Goal: Task Accomplishment & Management: Complete application form

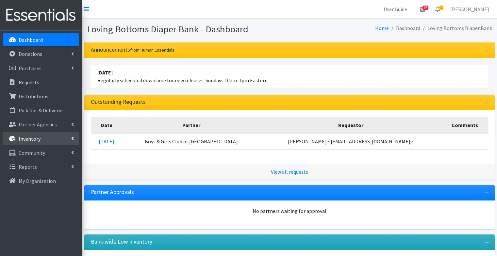
click at [44, 137] on link "Inventory" at bounding box center [41, 138] width 76 height 13
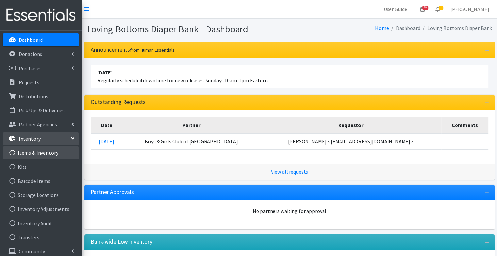
click at [51, 152] on link "Items & Inventory" at bounding box center [41, 152] width 76 height 13
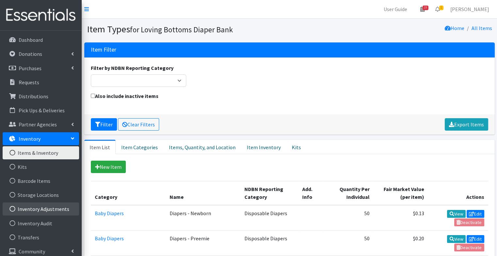
click at [54, 213] on link "Inventory Adjustments" at bounding box center [41, 208] width 76 height 13
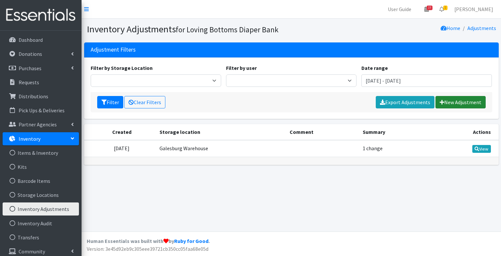
click at [456, 104] on link "New Adjustment" at bounding box center [461, 102] width 50 height 12
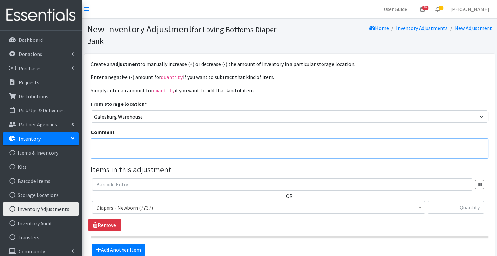
click at [232, 149] on textarea "Comment" at bounding box center [289, 148] width 397 height 20
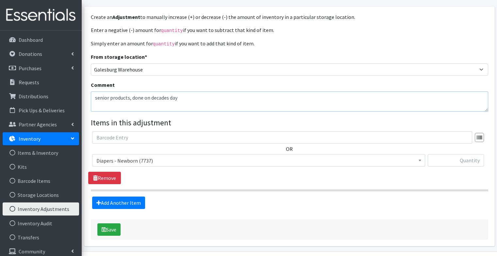
scroll to position [48, 0]
type textarea "senior products, done on decades day"
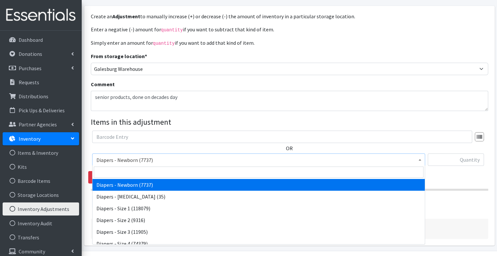
click at [199, 155] on span "Diapers - Newborn (7737)" at bounding box center [258, 159] width 324 height 9
click at [181, 174] on input "search" at bounding box center [258, 172] width 329 height 11
type input "medium"
select select "15014"
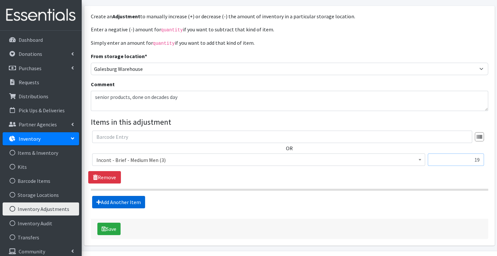
type input "19"
click at [135, 200] on link "Add Another Item" at bounding box center [118, 202] width 53 height 12
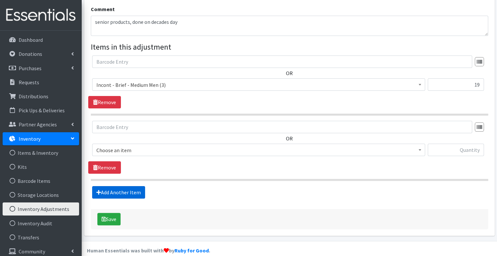
scroll to position [131, 0]
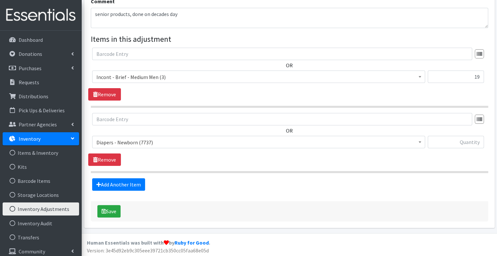
click at [154, 141] on span "Diapers - Newborn (7737)" at bounding box center [258, 142] width 324 height 9
click at [151, 144] on span "Diapers - Newborn (7737)" at bounding box center [258, 142] width 324 height 9
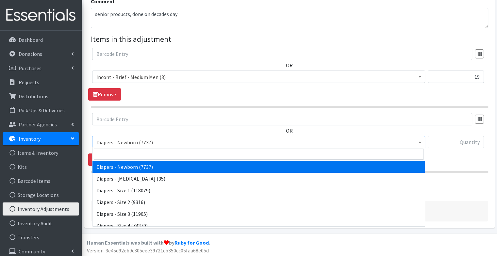
click at [150, 143] on span "Diapers - Newborn (7737)" at bounding box center [258, 142] width 324 height 9
click at [141, 153] on input "search" at bounding box center [258, 154] width 329 height 11
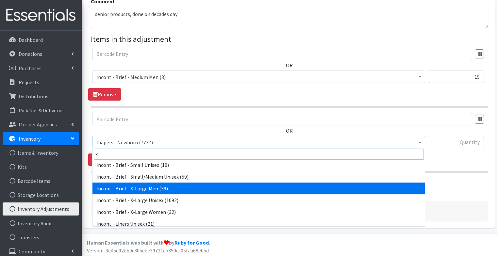
scroll to position [60, 0]
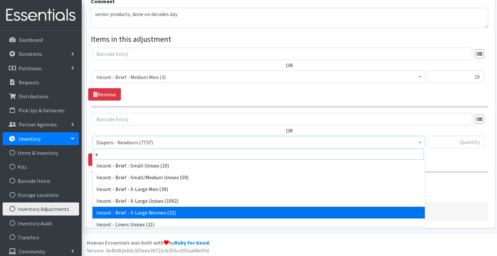
type input "x"
select select "88"
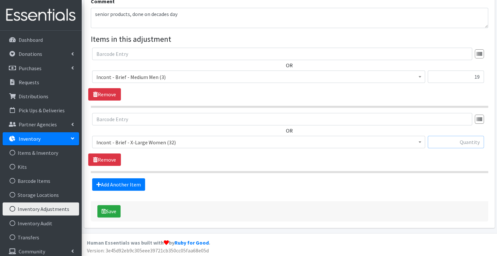
click at [458, 146] on input "text" at bounding box center [455, 142] width 56 height 12
type input "88"
click at [132, 182] on link "Add Another Item" at bounding box center [118, 184] width 53 height 12
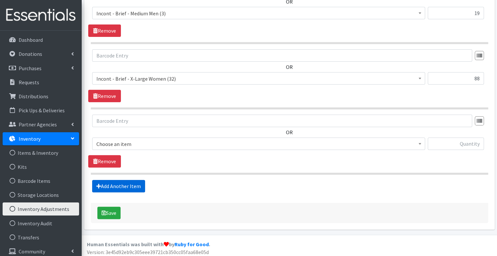
scroll to position [196, 0]
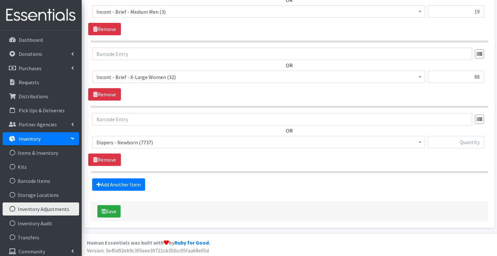
click at [127, 142] on span "Diapers - Newborn (7737)" at bounding box center [258, 142] width 324 height 9
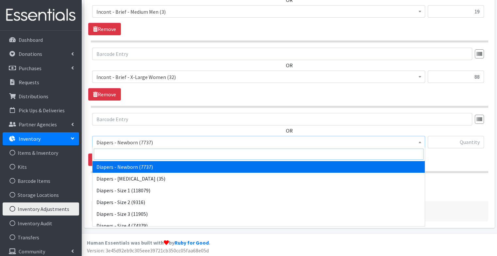
click at [127, 155] on input "search" at bounding box center [258, 154] width 329 height 11
type input "small un"
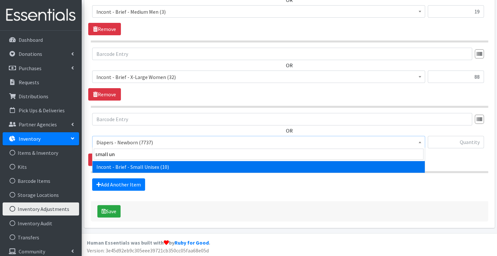
select select "90"
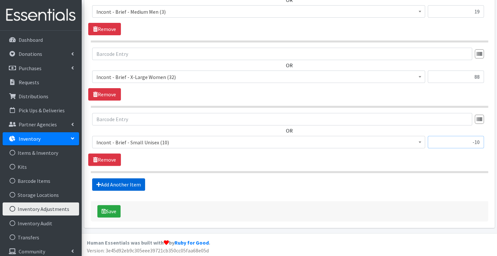
type input "-10"
click at [130, 182] on link "Add Another Item" at bounding box center [118, 184] width 53 height 12
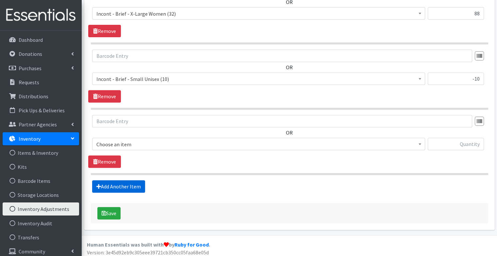
scroll to position [261, 0]
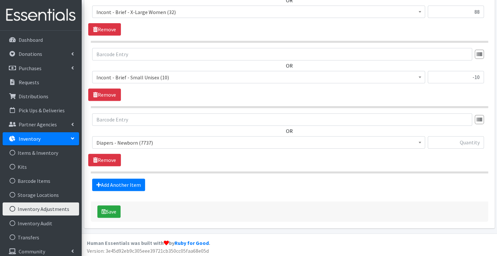
click at [156, 134] on div "OR Diapers - Newborn (7737) Diapers - Preemie (35) Diapers - Size 1 (118079) Di…" at bounding box center [289, 133] width 402 height 40
click at [155, 138] on span "Diapers - Newborn (7737)" at bounding box center [258, 142] width 324 height 9
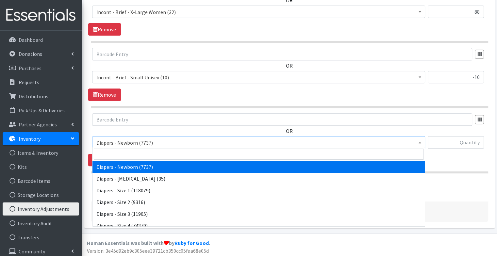
click at [145, 148] on span at bounding box center [258, 154] width 332 height 14
click at [125, 156] on input "search" at bounding box center [258, 154] width 329 height 11
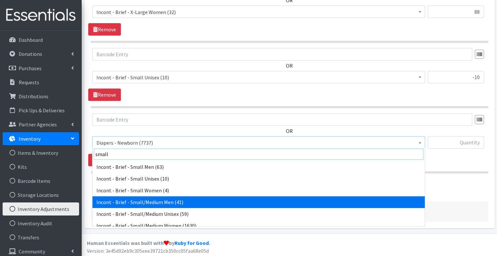
type input "small"
select select "15016"
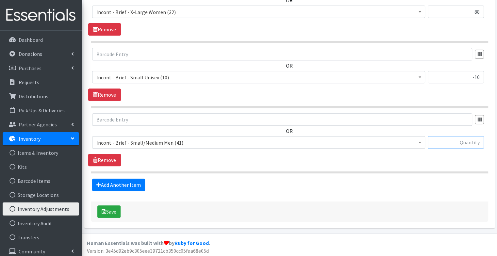
click at [449, 141] on input "text" at bounding box center [455, 142] width 56 height 12
type input "176"
click at [114, 211] on button "Save" at bounding box center [108, 211] width 23 height 12
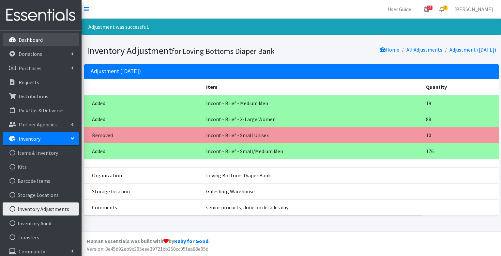
click at [36, 41] on p "Dashboard" at bounding box center [31, 40] width 24 height 7
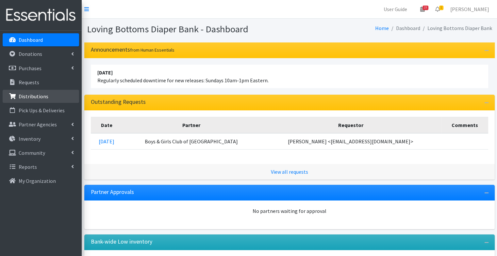
click at [52, 94] on link "Distributions" at bounding box center [41, 96] width 76 height 13
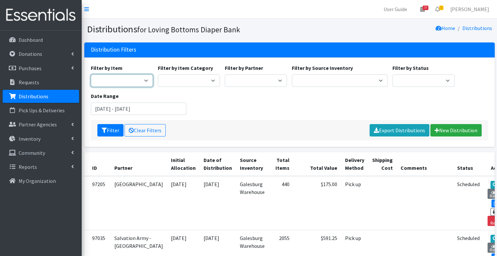
click at [136, 82] on select "Diapers - Newborn Diapers - Preemie Diapers - Size 1 Diapers - Size 2 Diapers -…" at bounding box center [122, 80] width 62 height 12
click at [230, 79] on select "Abilities Plus Boots & Blessings Boys & Girls Club of Greater Peoria Bureau Hen…" at bounding box center [256, 80] width 62 height 12
select select "268"
click at [225, 74] on select "Abilities Plus Boots & Blessings Boys & Girls Club of Greater Peoria Bureau Hen…" at bounding box center [256, 80] width 62 height 12
click at [113, 131] on button "Filter" at bounding box center [110, 130] width 26 height 12
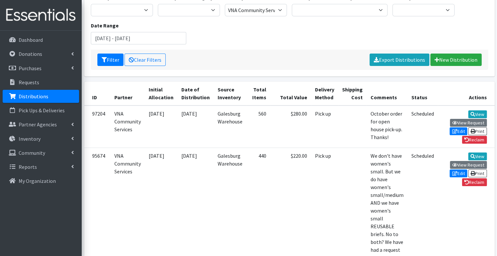
scroll to position [73, 0]
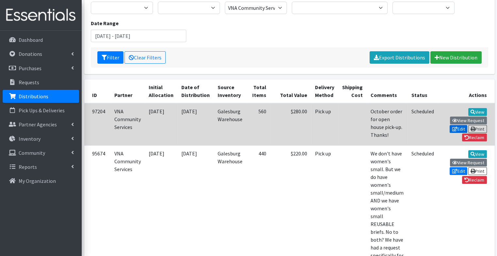
click at [449, 125] on link "Edit" at bounding box center [458, 129] width 18 height 8
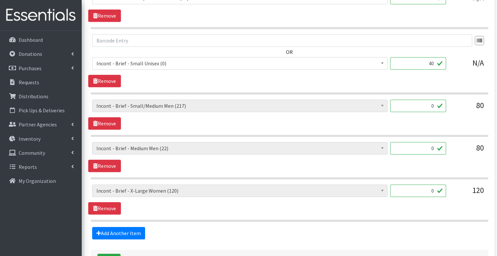
scroll to position [518, 0]
drag, startPoint x: 423, startPoint y: 103, endPoint x: 438, endPoint y: 109, distance: 16.0
click at [438, 109] on input "0" at bounding box center [418, 106] width 56 height 12
type input "80"
click at [401, 128] on div "Diapers - Newborn (7737) Diapers - Preemie (35) Diapers - Size 1 (118079) Diape…" at bounding box center [289, 115] width 402 height 30
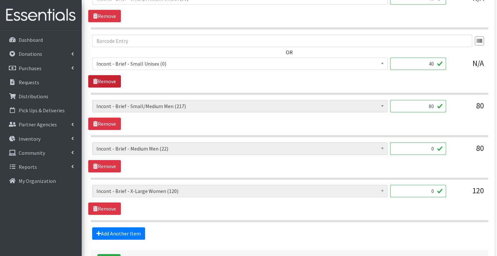
click at [108, 81] on link "Remove" at bounding box center [104, 81] width 33 height 12
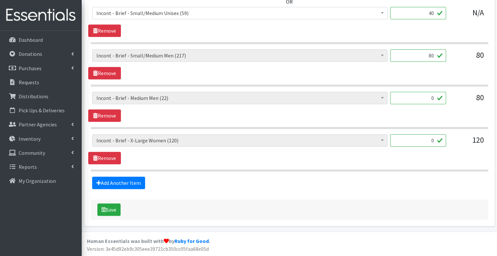
scroll to position [501, 0]
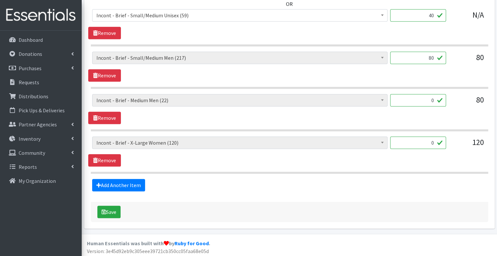
drag, startPoint x: 420, startPoint y: 143, endPoint x: 470, endPoint y: 150, distance: 50.4
click at [470, 150] on div "Diapers - Newborn (7737) Diapers - Preemie (35) Diapers - Size 1 (118079) Diape…" at bounding box center [289, 145] width 394 height 18
type input "120"
drag, startPoint x: 430, startPoint y: 99, endPoint x: 444, endPoint y: 96, distance: 14.3
click at [444, 96] on input "0" at bounding box center [418, 100] width 56 height 12
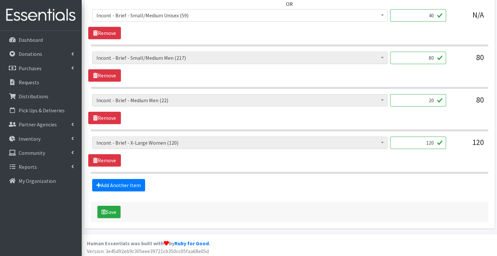
type input "20"
click at [408, 117] on div "Diapers - Newborn (7737) Diapers - Preemie (35) Diapers - Size 1 (118079) Diape…" at bounding box center [289, 109] width 402 height 30
click at [106, 214] on button "Save" at bounding box center [108, 212] width 23 height 12
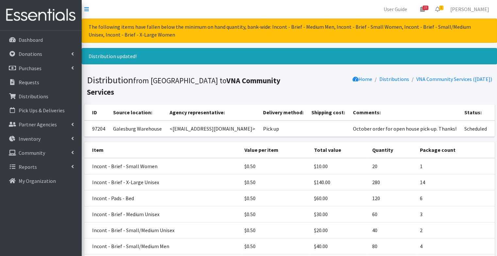
scroll to position [95, 0]
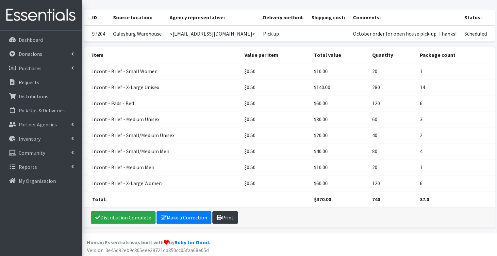
click at [226, 213] on link "Print" at bounding box center [224, 217] width 25 height 12
click at [226, 213] on link "Please wait..." at bounding box center [230, 217] width 37 height 12
click at [45, 139] on link "Inventory" at bounding box center [41, 138] width 76 height 13
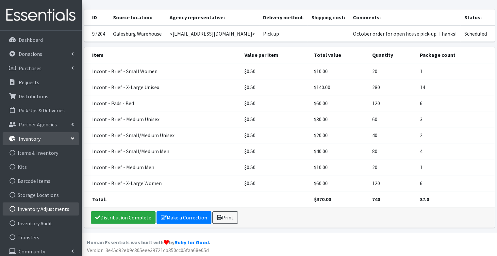
click at [54, 209] on link "Inventory Adjustments" at bounding box center [41, 208] width 76 height 13
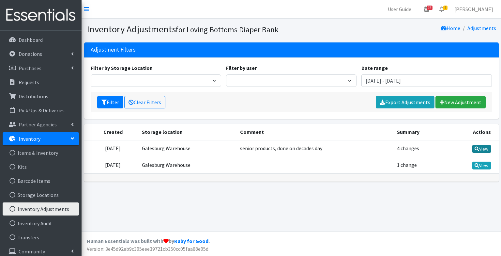
click at [485, 147] on link "View" at bounding box center [482, 149] width 19 height 8
click at [471, 108] on link "New Adjustment" at bounding box center [461, 102] width 50 height 12
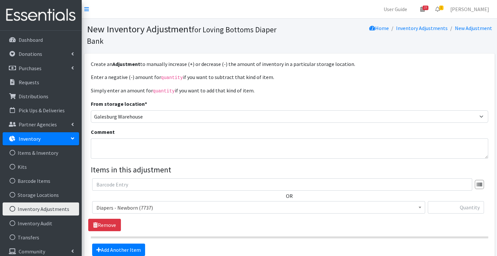
click at [185, 211] on span "Diapers - Newborn (7737)" at bounding box center [258, 207] width 333 height 12
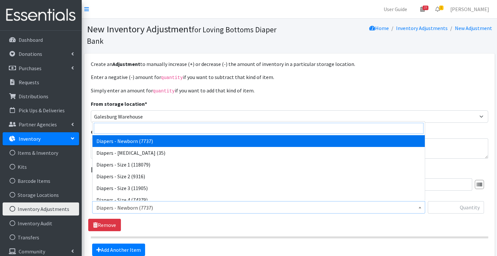
click at [160, 131] on input "search" at bounding box center [258, 128] width 329 height 11
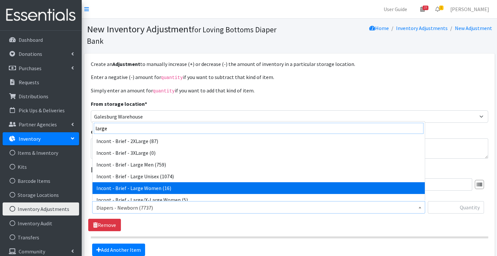
type input "large"
select select "12734"
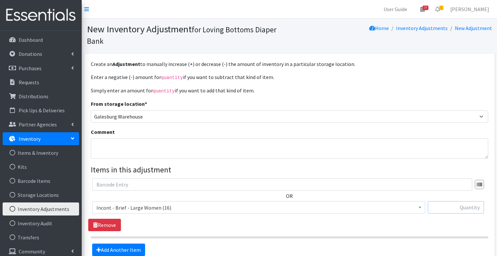
click at [468, 206] on input "text" at bounding box center [455, 207] width 56 height 12
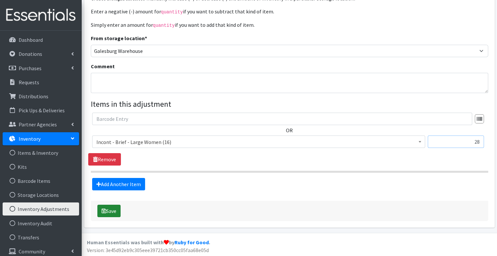
type input "28"
click at [115, 212] on button "Save" at bounding box center [108, 211] width 23 height 12
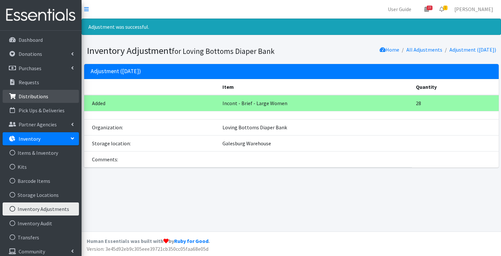
click at [43, 96] on p "Distributions" at bounding box center [34, 96] width 30 height 7
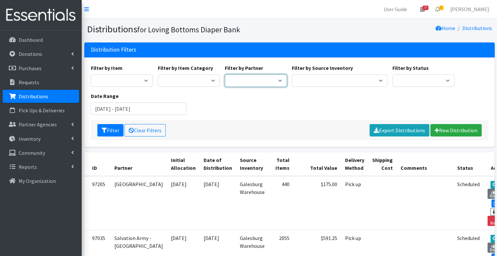
click at [274, 77] on select "Abilities Plus Boots & Blessings Boys & Girls Club of Greater Peoria Bureau Hen…" at bounding box center [256, 80] width 62 height 12
select select "488"
click at [225, 74] on select "Abilities Plus Boots & Blessings Boys & Girls Club of Greater Peoria Bureau Hen…" at bounding box center [256, 80] width 62 height 12
click at [117, 129] on button "Filter" at bounding box center [110, 130] width 26 height 12
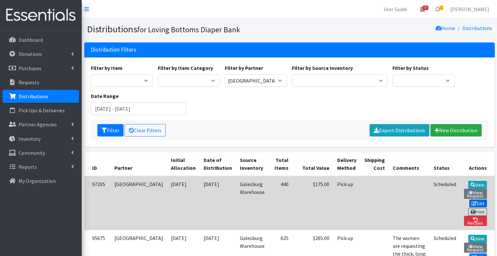
click at [471, 201] on icon at bounding box center [473, 203] width 5 height 5
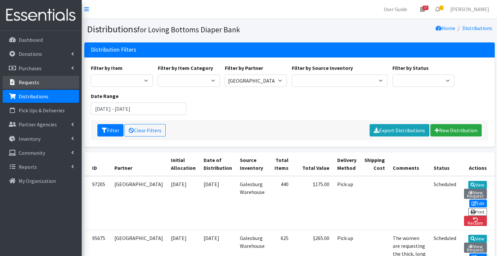
click at [52, 84] on link "Requests" at bounding box center [41, 82] width 76 height 13
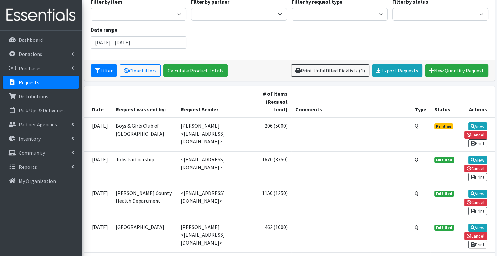
scroll to position [68, 0]
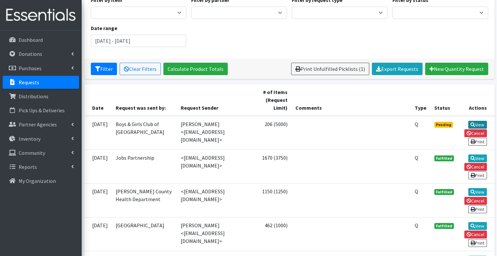
click at [477, 123] on link "View" at bounding box center [477, 125] width 19 height 8
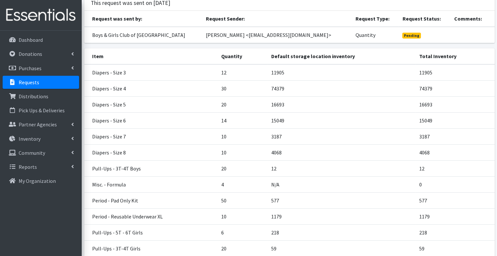
scroll to position [119, 0]
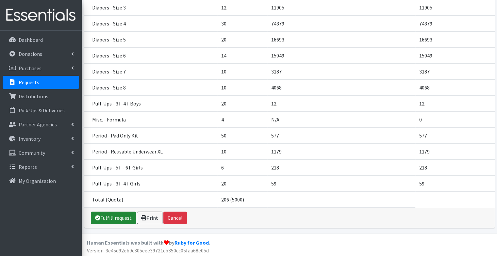
drag, startPoint x: 315, startPoint y: 206, endPoint x: 118, endPoint y: 216, distance: 197.5
click at [118, 216] on link "Fulfill request" at bounding box center [113, 218] width 45 height 12
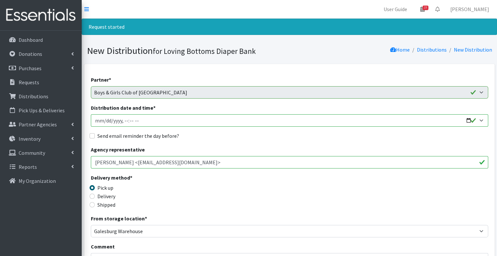
click at [468, 121] on input "Distribution date and time *" at bounding box center [289, 120] width 397 height 12
click at [465, 121] on input "Distribution date and time *" at bounding box center [289, 120] width 397 height 12
type input "2025-10-08T09:00"
click at [240, 148] on div "Agency representative Morgan Wertz <mwertz@bgcpeoria.org>" at bounding box center [289, 157] width 397 height 23
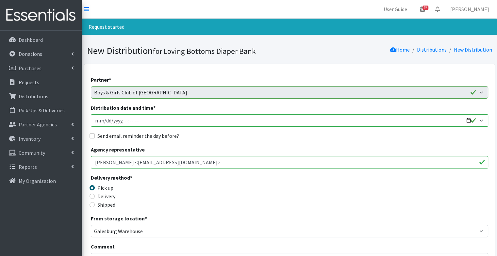
click at [158, 136] on label "Send email reminder the day before?" at bounding box center [138, 136] width 82 height 8
click at [95, 136] on input "Send email reminder the day before?" at bounding box center [91, 135] width 5 height 5
checkbox input "true"
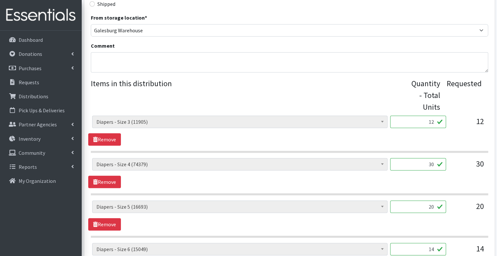
scroll to position [201, 0]
drag, startPoint x: 418, startPoint y: 119, endPoint x: 541, endPoint y: 114, distance: 122.9
click at [496, 114] on html "User Guide 19 19 Pick-ups remaining this week View Calendar 0 Requests 0 Partne…" at bounding box center [248, 251] width 497 height 905
type input "300"
type input "750"
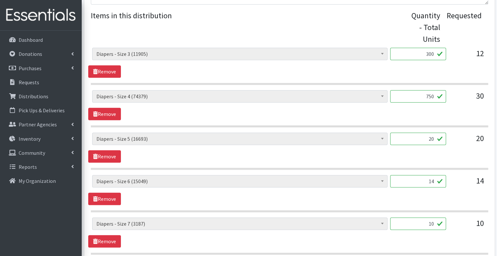
scroll to position [281, 0]
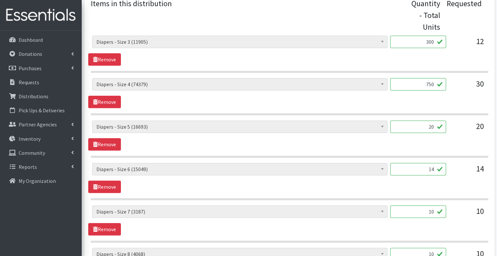
drag, startPoint x: 424, startPoint y: 128, endPoint x: 471, endPoint y: 129, distance: 46.7
click at [471, 129] on div "Diapers - Newborn (7737) Diapers - Preemie (35) Diapers - Size 1 (118079) Diape…" at bounding box center [289, 129] width 394 height 18
type input "500"
drag, startPoint x: 423, startPoint y: 166, endPoint x: 505, endPoint y: 176, distance: 82.6
click at [496, 176] on html "User Guide 19 19 Pick-ups remaining this week View Calendar 0 Requests 0 Partne…" at bounding box center [248, 171] width 497 height 905
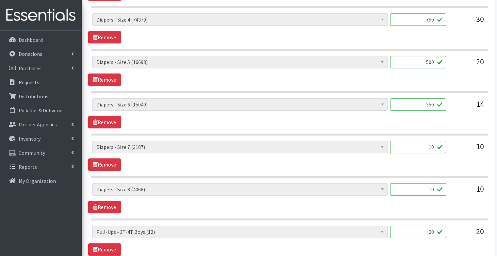
scroll to position [346, 0]
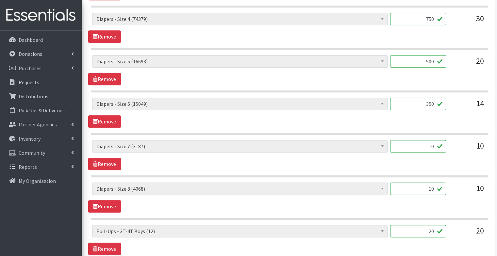
type input "350"
drag, startPoint x: 422, startPoint y: 144, endPoint x: 461, endPoint y: 143, distance: 38.5
click at [461, 143] on div "Diapers - Newborn (7737) Diapers - Preemie (35) Diapers - Size 1 (118079) Diape…" at bounding box center [289, 149] width 394 height 18
type input "250"
drag, startPoint x: 424, startPoint y: 186, endPoint x: 453, endPoint y: 193, distance: 29.9
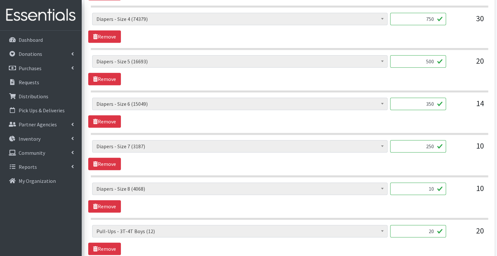
click at [453, 193] on div "Diapers - Newborn (7737) Diapers - Preemie (35) Diapers - Size 1 (118079) Diape…" at bounding box center [289, 191] width 394 height 18
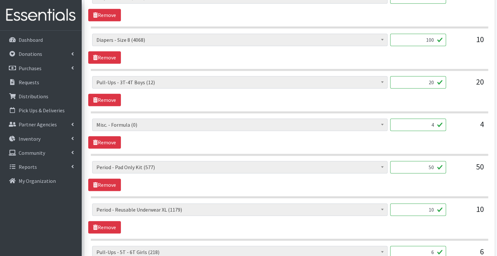
scroll to position [496, 0]
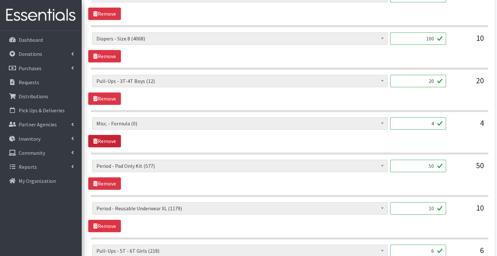
type input "100"
click at [114, 140] on link "Remove" at bounding box center [104, 141] width 33 height 12
drag, startPoint x: 429, startPoint y: 163, endPoint x: 451, endPoint y: 167, distance: 22.4
click at [451, 167] on div "Diapers - Newborn (7737) Diapers - Preemie (35) Diapers - Size 1 (118079) Diape…" at bounding box center [289, 169] width 394 height 18
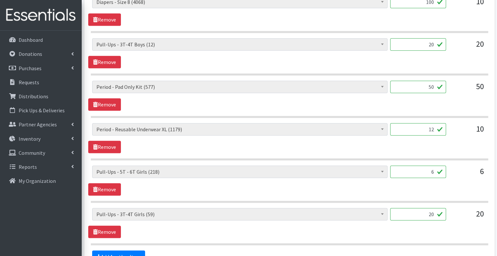
type input "12"
drag, startPoint x: 428, startPoint y: 169, endPoint x: 440, endPoint y: 172, distance: 12.4
click at [440, 172] on input "6" at bounding box center [418, 172] width 56 height 12
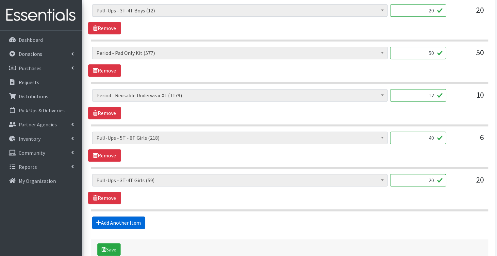
type input "40"
click at [111, 219] on link "Add Another Item" at bounding box center [118, 222] width 53 height 12
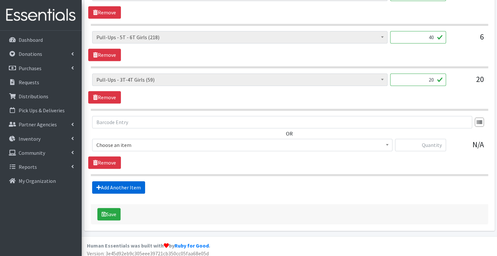
scroll to position [669, 0]
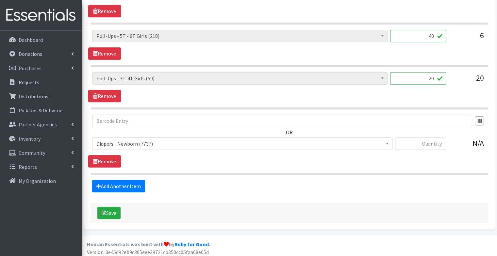
click at [136, 146] on span "Diapers - Newborn (7737)" at bounding box center [242, 143] width 300 height 12
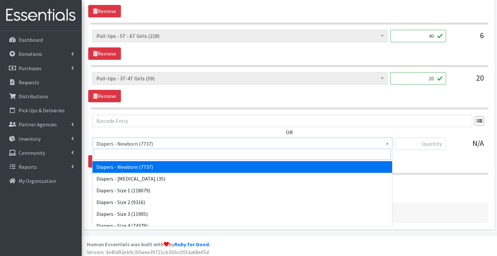
click at [131, 153] on input "search" at bounding box center [242, 154] width 297 height 11
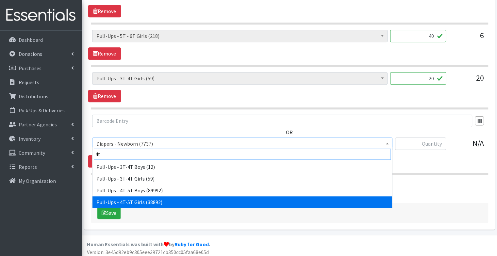
type input "4t"
select select "1302"
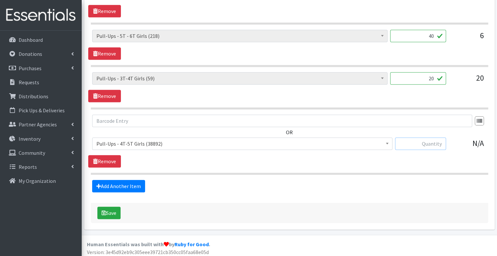
click at [424, 140] on input "text" at bounding box center [420, 143] width 51 height 12
type input "520"
click at [111, 93] on link "Remove" at bounding box center [104, 96] width 33 height 12
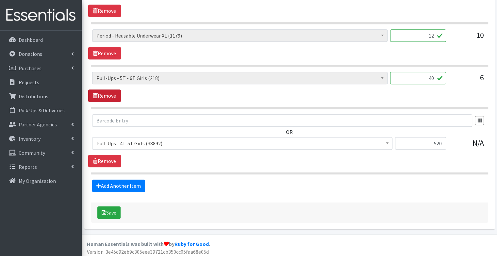
click at [111, 94] on link "Remove" at bounding box center [104, 95] width 33 height 12
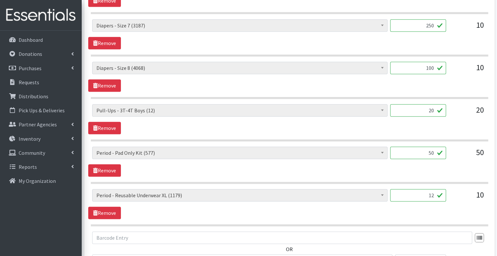
scroll to position [466, 0]
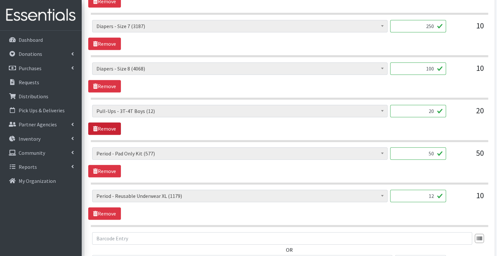
click at [117, 124] on link "Remove" at bounding box center [104, 128] width 33 height 12
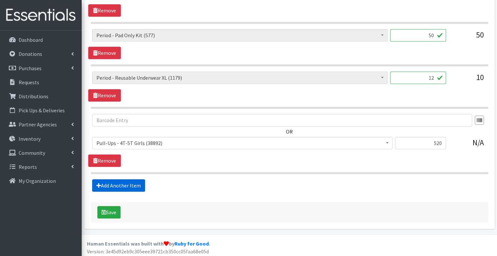
click at [128, 187] on link "Add Another Item" at bounding box center [118, 185] width 53 height 12
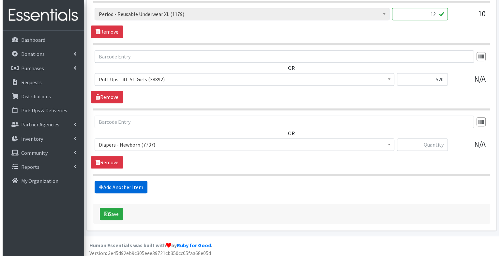
scroll to position [607, 0]
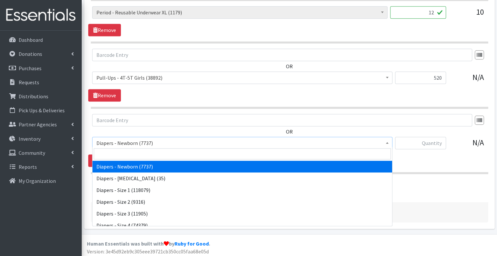
click at [126, 144] on span "Diapers - Newborn (7737)" at bounding box center [242, 142] width 292 height 9
click at [124, 155] on input "search" at bounding box center [242, 153] width 297 height 11
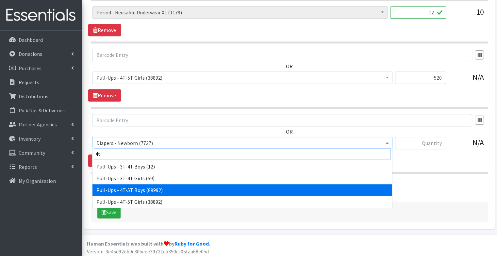
type input "4t"
select select "79"
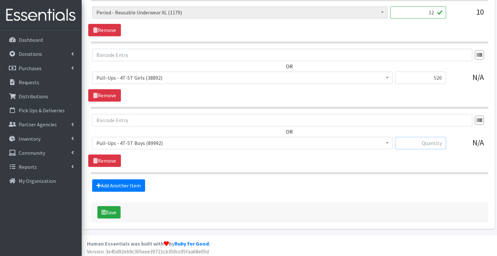
click at [430, 138] on input "text" at bounding box center [420, 143] width 51 height 12
type input "400"
click at [114, 208] on button "Save" at bounding box center [108, 212] width 23 height 12
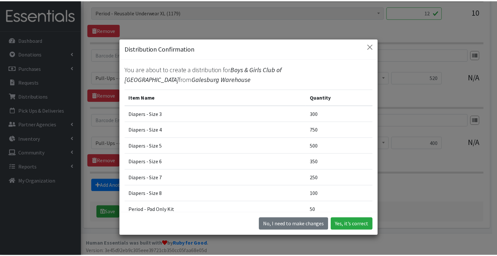
scroll to position [86, 0]
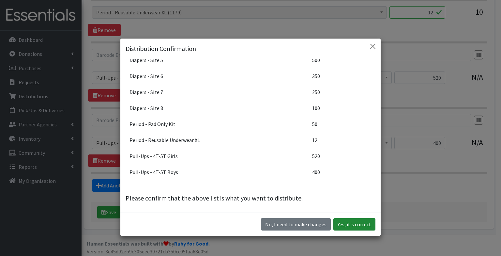
click at [347, 222] on button "Yes, it's correct" at bounding box center [355, 224] width 42 height 12
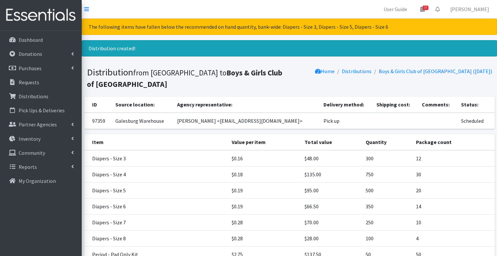
scroll to position [119, 0]
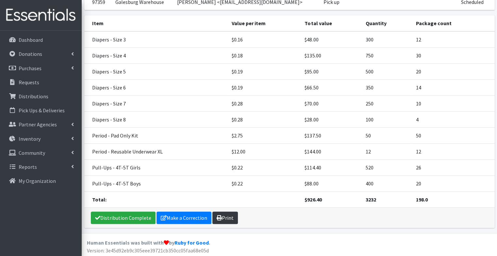
click at [228, 215] on link "Print" at bounding box center [224, 218] width 25 height 12
click at [40, 39] on p "Dashboard" at bounding box center [31, 40] width 24 height 7
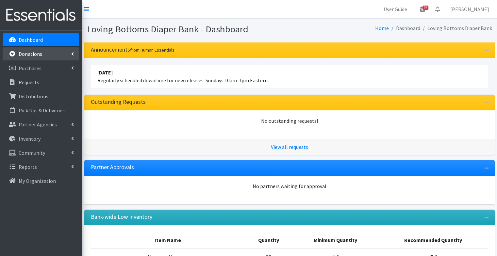
click at [40, 55] on p "Donations" at bounding box center [31, 54] width 24 height 7
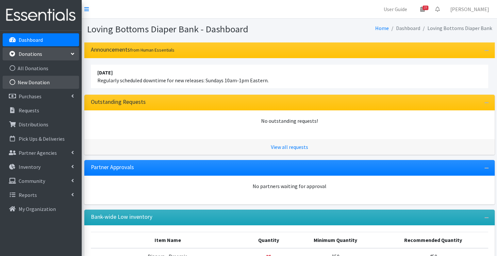
click at [47, 84] on link "New Donation" at bounding box center [41, 82] width 76 height 13
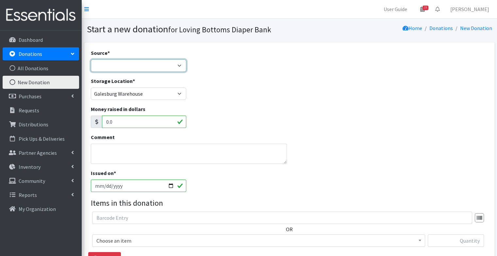
click at [174, 70] on select "Product Drive Manufacturer Donation Site Misc. Donation" at bounding box center [139, 65] width 96 height 12
click at [91, 59] on select "Product Drive Manufacturer Donation Site Misc. Donation" at bounding box center [139, 65] width 96 height 12
click at [174, 70] on select "Product Drive Manufacturer Donation Site Misc. Donation" at bounding box center [139, 65] width 96 height 12
select select "Donation Site"
click at [91, 59] on select "Product Drive Manufacturer Donation Site Misc. Donation" at bounding box center [139, 65] width 96 height 12
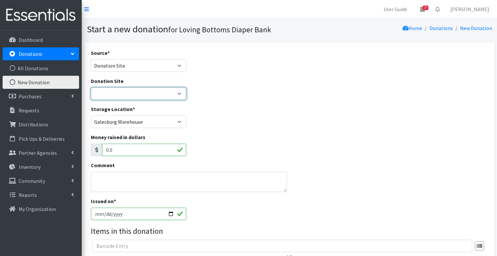
click at [152, 97] on select "Abingdon Community Center Amazon Wish List Compassus Hospice Eagle View - Oquaw…" at bounding box center [139, 93] width 96 height 12
select select "121"
click at [91, 87] on select "Abingdon Community Center Amazon Wish List Compassus Hospice Eagle View - Oquaw…" at bounding box center [139, 93] width 96 height 12
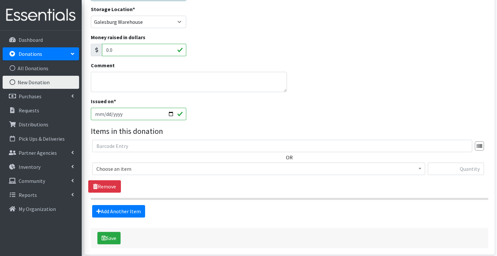
scroll to position [102, 0]
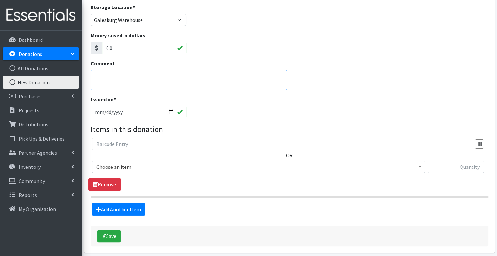
click at [120, 79] on textarea "Comment" at bounding box center [189, 80] width 196 height 20
type textarea "Cara"
click at [137, 163] on span "Choose an item" at bounding box center [258, 166] width 324 height 9
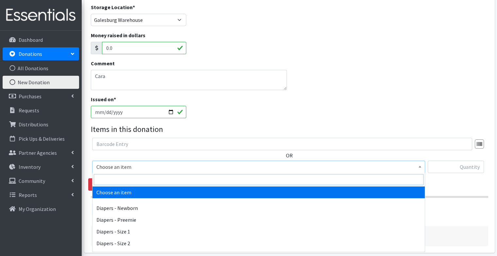
click at [129, 176] on input "search" at bounding box center [258, 179] width 329 height 11
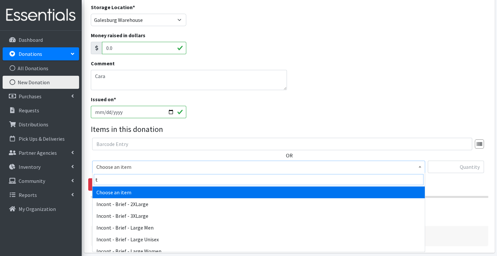
type input "ta"
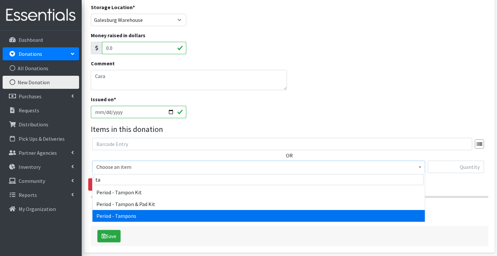
select select "1227"
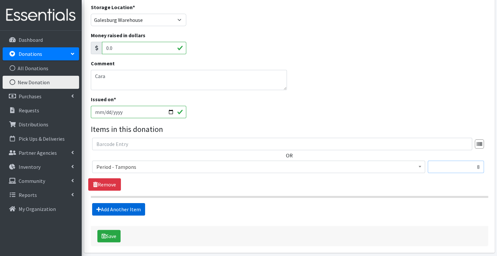
type input "8"
click at [127, 205] on link "Add Another Item" at bounding box center [118, 209] width 53 height 12
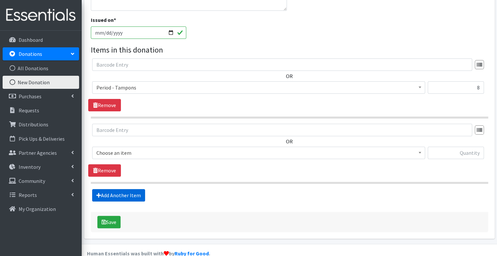
scroll to position [193, 0]
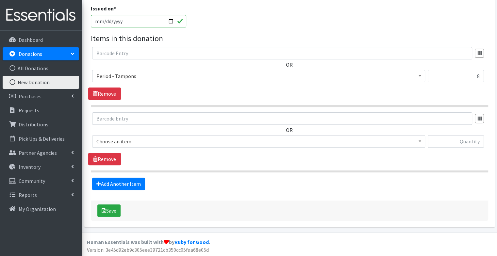
click at [130, 140] on span "Choose an item" at bounding box center [258, 141] width 324 height 9
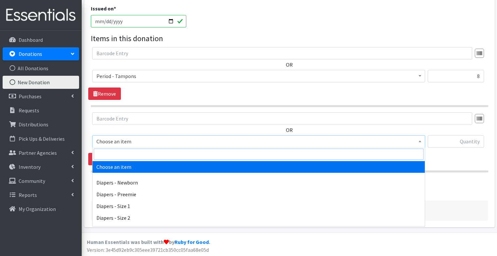
click at [126, 150] on input "search" at bounding box center [258, 154] width 329 height 11
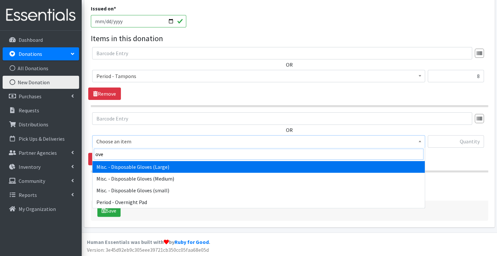
type input "over"
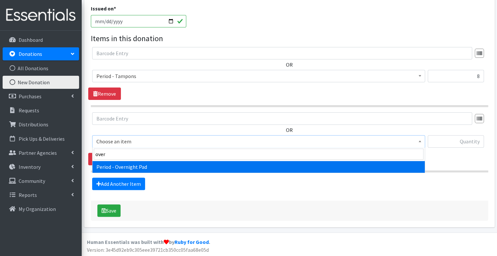
select select "9065"
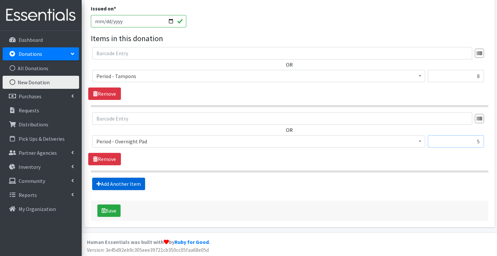
type input "5"
click at [123, 182] on link "Add Another Item" at bounding box center [118, 184] width 53 height 12
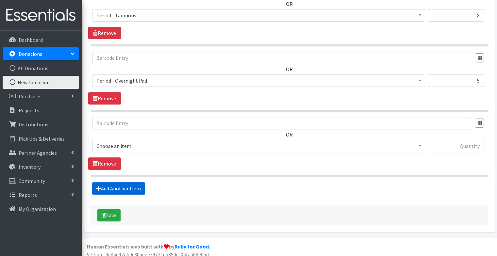
scroll to position [258, 0]
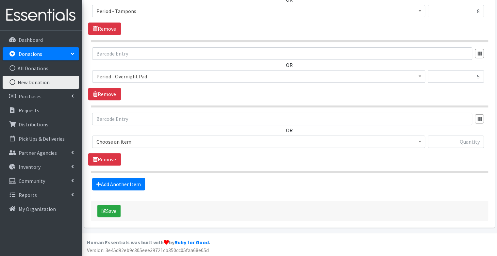
click at [126, 140] on span "Choose an item" at bounding box center [258, 141] width 324 height 9
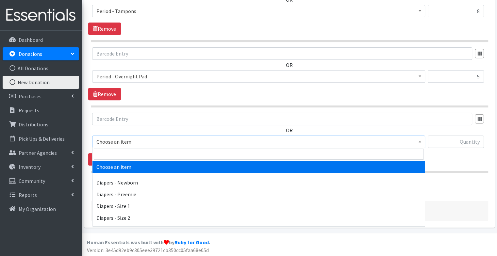
click at [120, 159] on span at bounding box center [258, 154] width 332 height 14
click at [120, 152] on input "search" at bounding box center [258, 154] width 329 height 11
type input "reg"
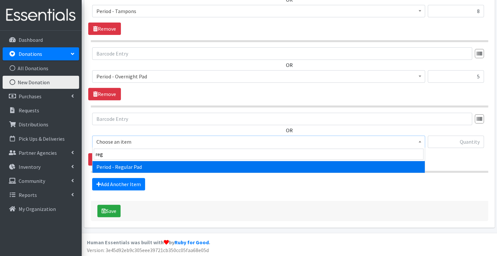
select select "1225"
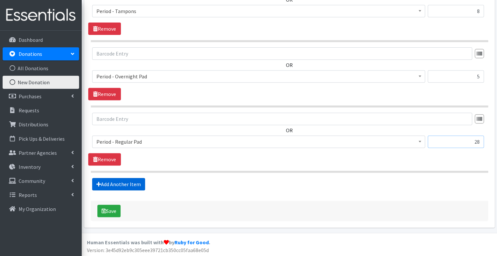
type input "28"
click at [126, 182] on link "Add Another Item" at bounding box center [118, 184] width 53 height 12
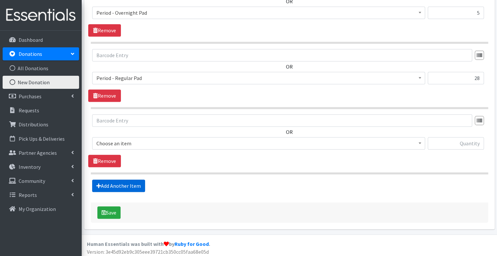
scroll to position [323, 0]
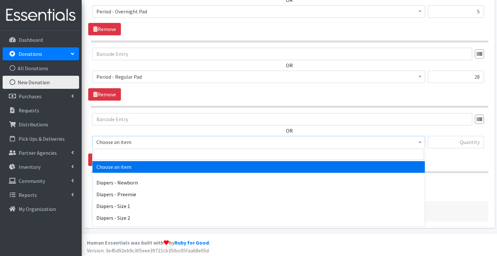
click at [126, 141] on span "Choose an item" at bounding box center [258, 141] width 324 height 9
click at [123, 156] on input "search" at bounding box center [258, 154] width 329 height 11
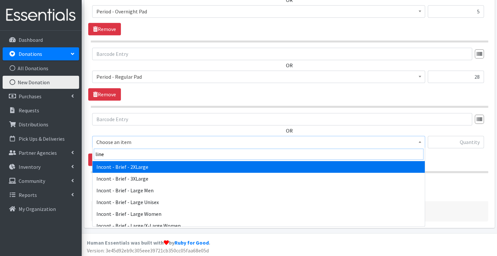
type input "liner"
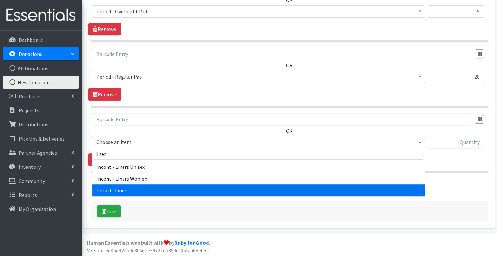
select select "1226"
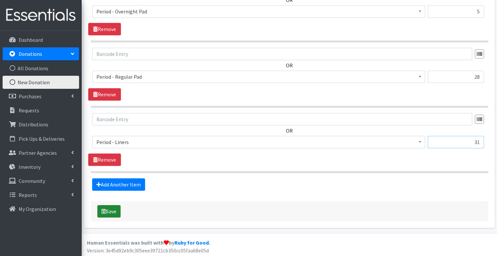
type input "31"
click at [110, 213] on button "Save" at bounding box center [108, 211] width 23 height 12
